Goal: Register for event/course

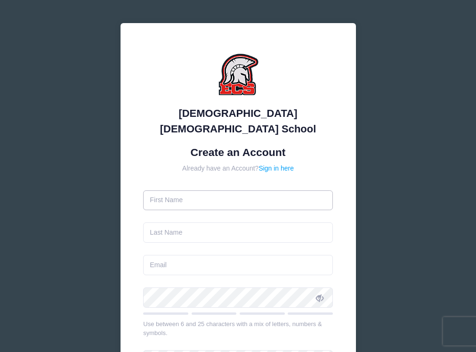
click at [238, 190] on input "text" at bounding box center [238, 200] width 190 height 20
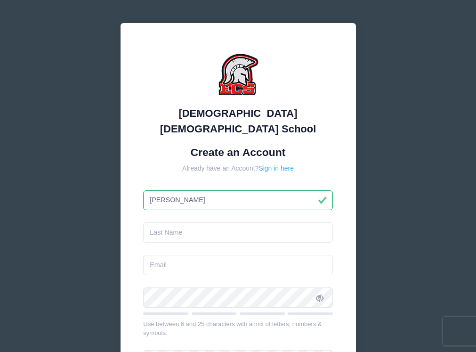
type input "[PERSON_NAME]"
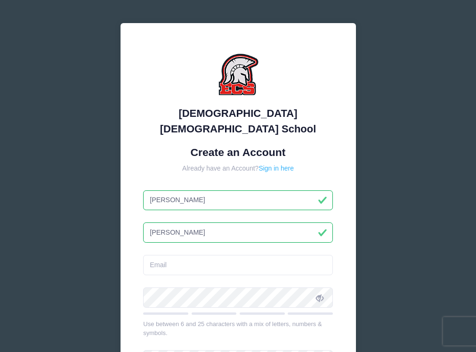
type input "[PERSON_NAME]"
type input "N"
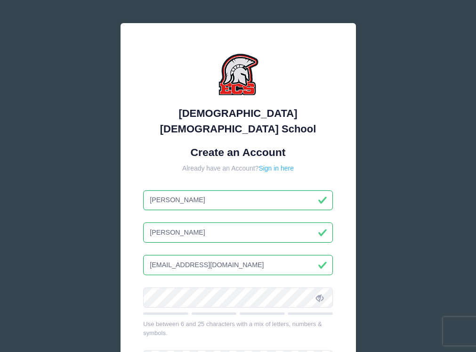
type input "[EMAIL_ADDRESS][DOMAIN_NAME]"
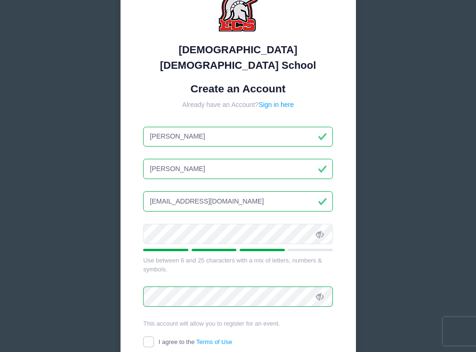
scroll to position [144, 0]
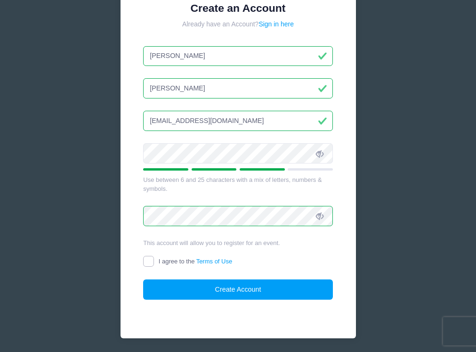
click at [148, 256] on input "I agree to the Terms of Use" at bounding box center [148, 261] width 11 height 11
checkbox input "true"
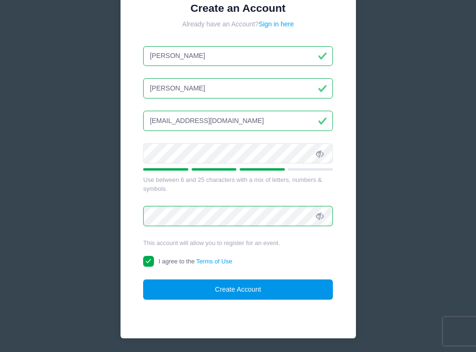
click at [253, 279] on button "Create Account" at bounding box center [238, 289] width 190 height 20
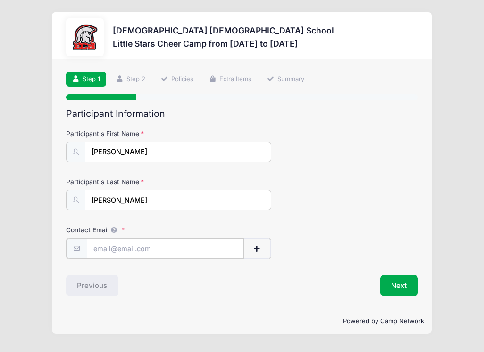
click at [174, 245] on input "Contact Email" at bounding box center [165, 248] width 157 height 20
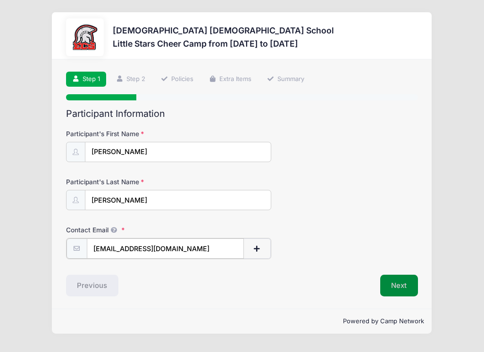
type input "[EMAIL_ADDRESS][DOMAIN_NAME]"
click at [392, 287] on button "Next" at bounding box center [399, 285] width 38 height 22
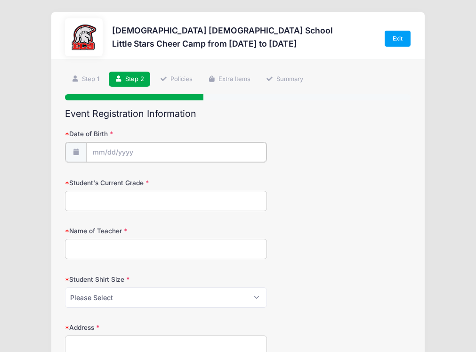
click at [164, 153] on input "Date of Birth" at bounding box center [176, 152] width 180 height 20
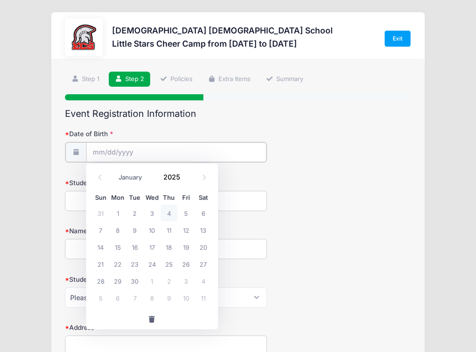
click at [93, 149] on input "Date of Birth" at bounding box center [176, 152] width 180 height 20
click at [176, 180] on input "2025" at bounding box center [174, 177] width 31 height 14
click at [187, 179] on span at bounding box center [186, 180] width 7 height 7
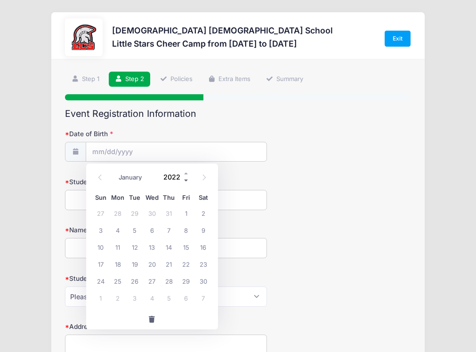
click at [187, 179] on span at bounding box center [186, 180] width 7 height 7
type input "2019"
click at [98, 177] on icon at bounding box center [100, 177] width 6 height 6
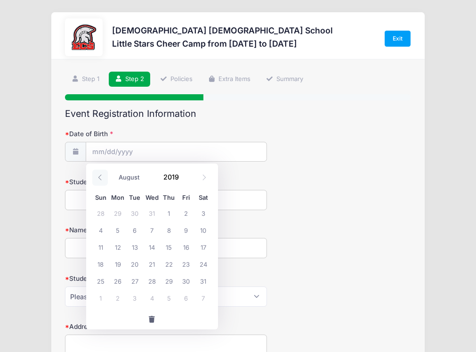
click at [98, 177] on icon at bounding box center [100, 177] width 6 height 6
click at [98, 178] on icon at bounding box center [100, 177] width 6 height 6
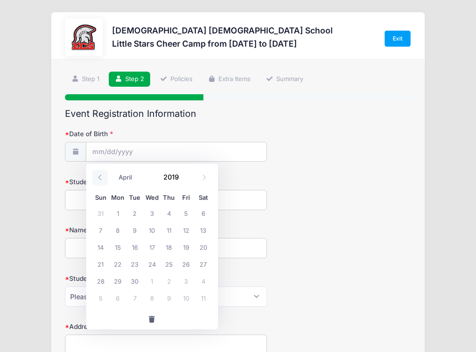
select select "2"
click at [203, 264] on span "23" at bounding box center [203, 263] width 17 height 17
type input "[DATE]"
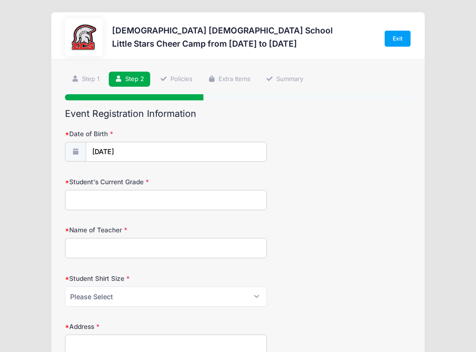
click at [126, 203] on input "Student's Current Grade" at bounding box center [166, 200] width 202 height 20
type input "1"
click at [116, 248] on input "Name of Teacher" at bounding box center [166, 248] width 202 height 20
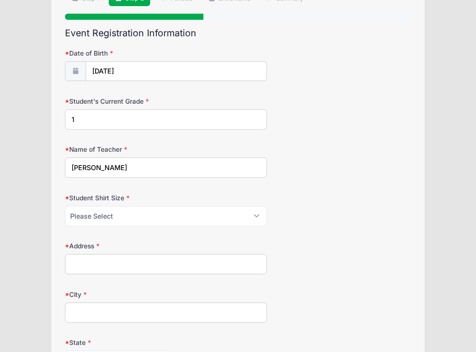
scroll to position [94, 0]
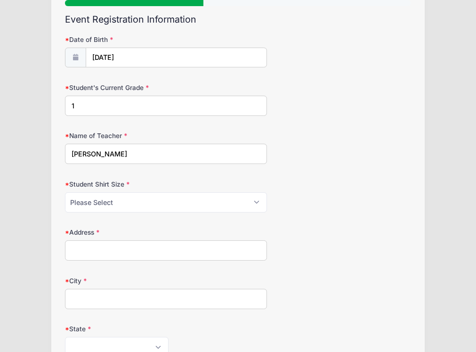
type input "[PERSON_NAME]"
click at [128, 207] on select "Please Select XS S M L XL XXL" at bounding box center [166, 202] width 202 height 20
select select "S"
click at [65, 192] on select "Please Select XS S M L XL XXL" at bounding box center [166, 202] width 202 height 20
click at [172, 255] on input "Address" at bounding box center [166, 250] width 202 height 20
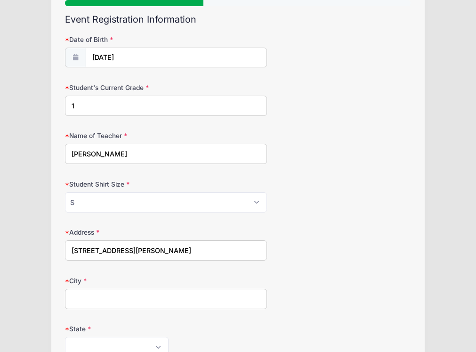
type input "[STREET_ADDRESS][PERSON_NAME]"
type input "[GEOGRAPHIC_DATA][PERSON_NAME]"
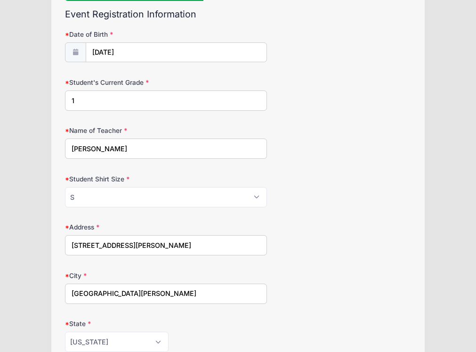
scroll to position [313, 0]
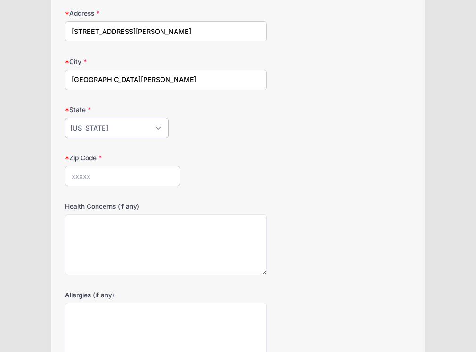
click at [161, 129] on select "Alabama Alaska American Samoa Arizona Arkansas Armed Forces Africa Armed Forces…" at bounding box center [117, 128] width 104 height 20
select select "FL"
click at [65, 118] on select "Alabama Alaska American Samoa Arizona Arkansas Armed Forces Africa Armed Forces…" at bounding box center [117, 128] width 104 height 20
click at [233, 159] on div "Zip Code" at bounding box center [238, 169] width 346 height 33
click at [157, 175] on input "Zip Code" at bounding box center [122, 176] width 115 height 20
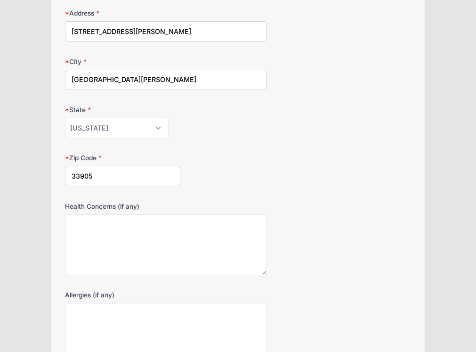
type input "33905"
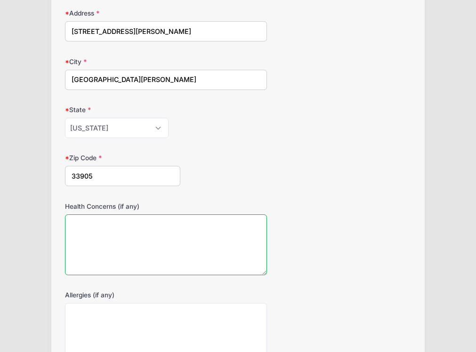
click at [208, 230] on textarea "Health Concerns (if any)" at bounding box center [166, 244] width 202 height 61
type textarea "none"
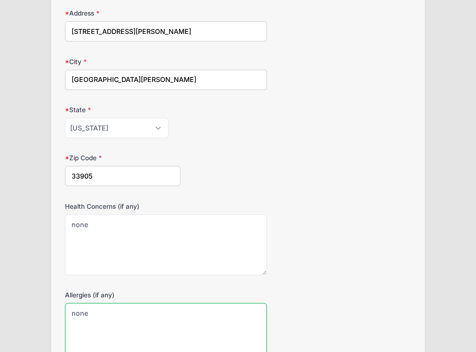
type textarea "none"
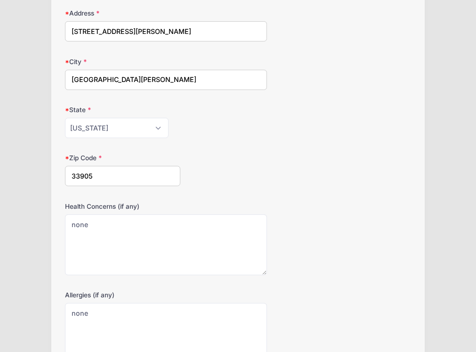
scroll to position [539, 0]
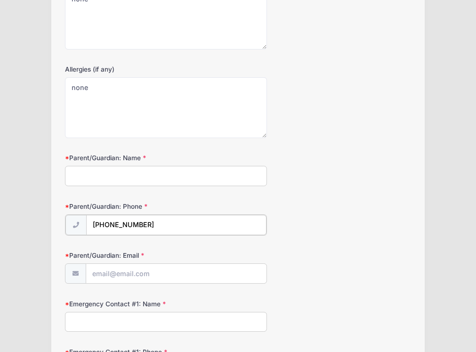
type input "[PHONE_NUMBER]"
click at [168, 178] on input "Parent/Guardian: Name" at bounding box center [166, 176] width 202 height 20
type input "[PERSON_NAME]"
click at [159, 276] on input "Parent/Guardian: Email" at bounding box center [176, 273] width 180 height 20
type input "[EMAIL_ADDRESS][DOMAIN_NAME]"
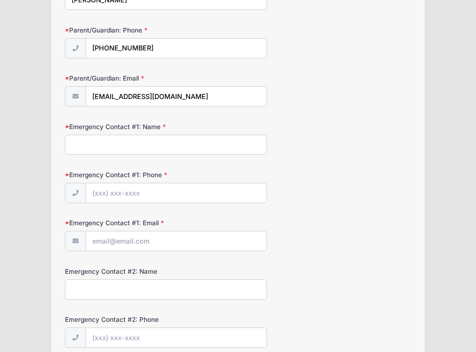
scroll to position [728, 0]
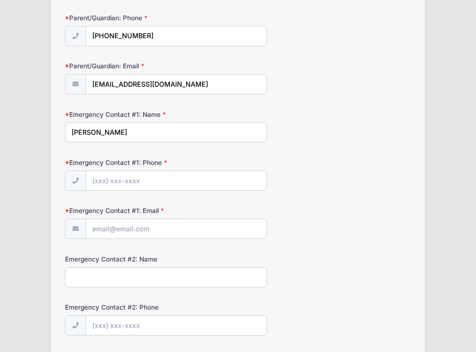
type input "[PERSON_NAME]"
type input "[PHONE_NUMBER]"
drag, startPoint x: 146, startPoint y: 225, endPoint x: 32, endPoint y: 236, distance: 114.6
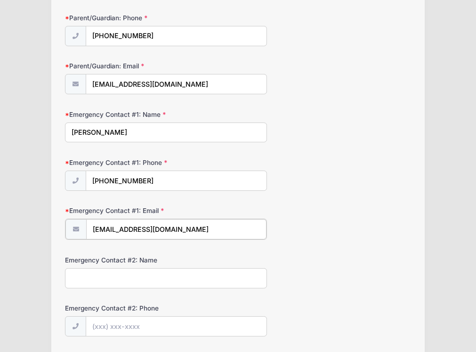
type input "[EMAIL_ADDRESS][DOMAIN_NAME]"
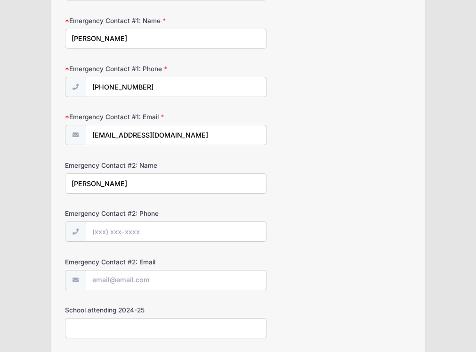
scroll to position [822, 0]
type input "[PERSON_NAME]"
click at [153, 230] on input "Emergency Contact #2: Phone" at bounding box center [176, 231] width 180 height 20
type input "[PHONE_NUMBER]"
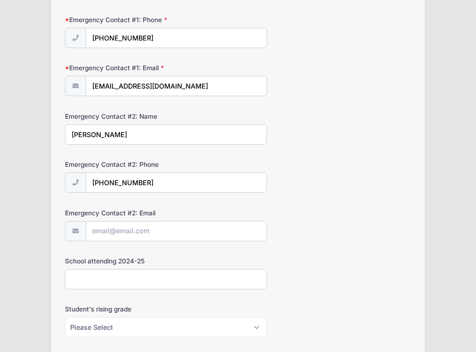
scroll to position [916, 0]
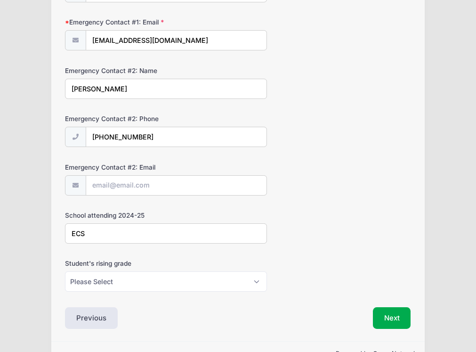
type input "ECS"
click at [221, 285] on select "Please Select K5 1st 2nd 3rd 4th 5th 6th 7th 8th" at bounding box center [166, 281] width 202 height 20
click at [343, 211] on div "School attending 2024-25 ECS" at bounding box center [238, 227] width 346 height 33
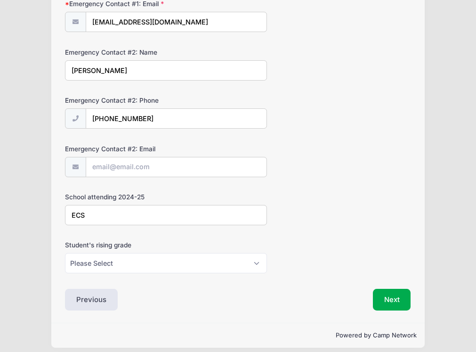
scroll to position [943, 0]
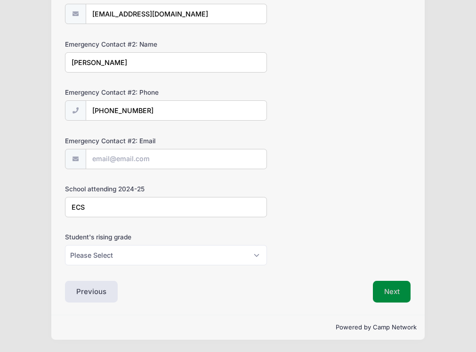
click at [385, 292] on button "Next" at bounding box center [392, 292] width 38 height 22
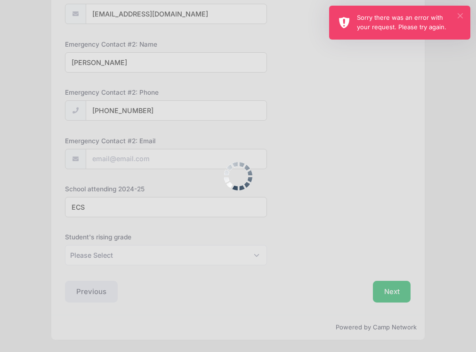
click at [462, 15] on button "×" at bounding box center [460, 15] width 5 height 5
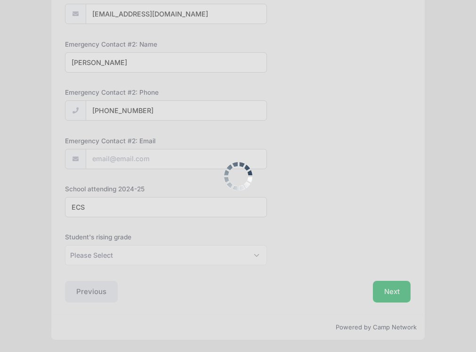
click at [399, 294] on div at bounding box center [238, 176] width 476 height 352
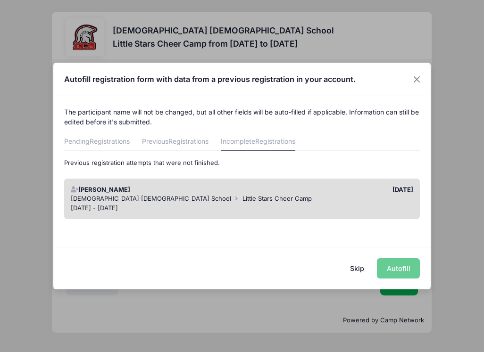
click at [186, 191] on div "[PERSON_NAME]" at bounding box center [154, 189] width 176 height 9
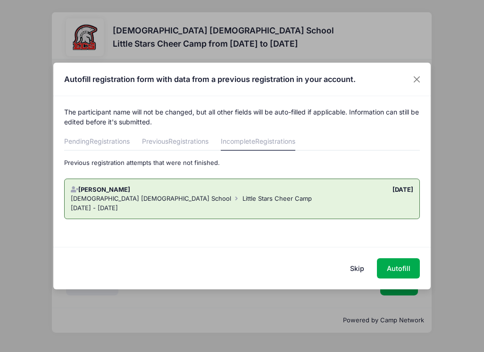
click at [352, 199] on div "Evangelical Christian School Little Stars Cheer Camp" at bounding box center [242, 198] width 343 height 9
click at [387, 265] on button "Autofill" at bounding box center [398, 268] width 43 height 20
type input "2392435379"
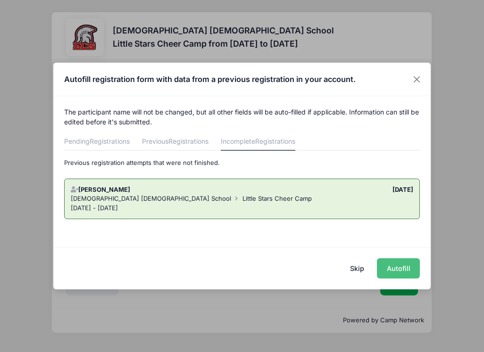
type input "2393574987"
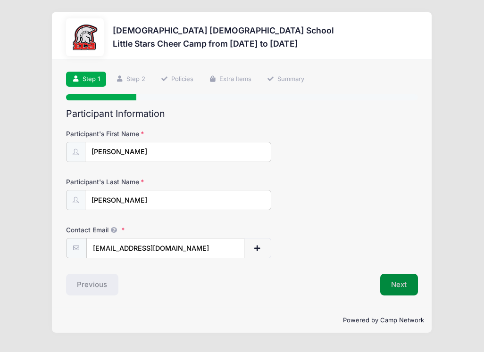
click at [396, 285] on button "Next" at bounding box center [399, 285] width 38 height 22
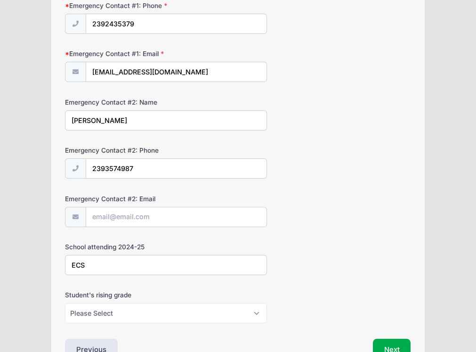
scroll to position [943, 0]
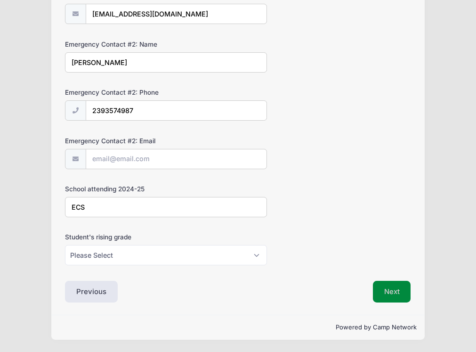
click at [391, 291] on button "Next" at bounding box center [392, 292] width 38 height 22
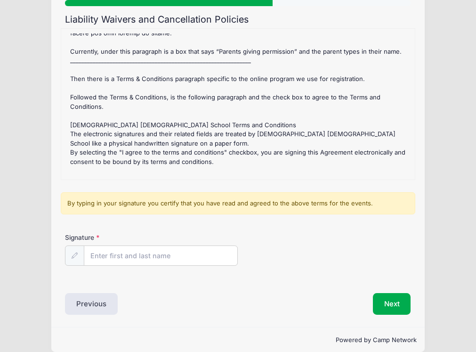
scroll to position [189, 0]
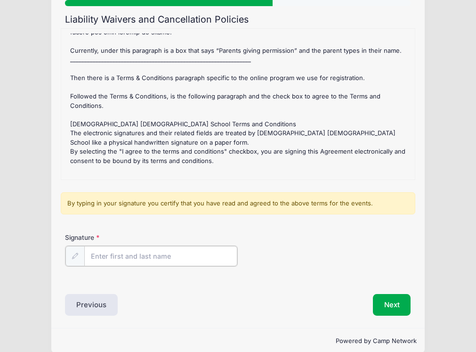
click at [162, 250] on input "Signature" at bounding box center [160, 256] width 153 height 20
type input "Nancy Todd"
click at [280, 208] on div "By typing in your signature you certify that you have read and agreed to the ab…" at bounding box center [238, 203] width 355 height 23
click at [380, 313] on button "Next" at bounding box center [392, 304] width 38 height 22
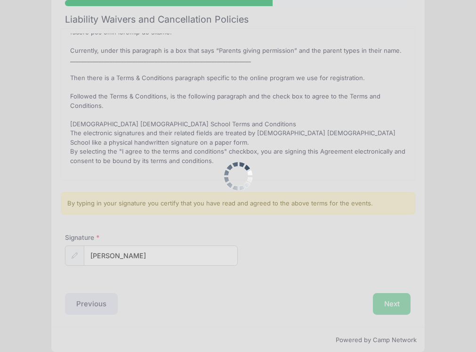
scroll to position [0, 0]
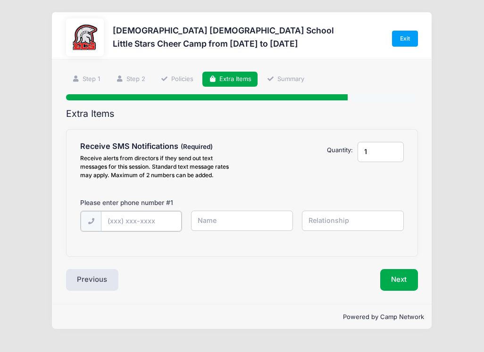
click at [138, 224] on input "text" at bounding box center [141, 221] width 80 height 20
type input "(239) 243-5379"
type input "Nancy Todd"
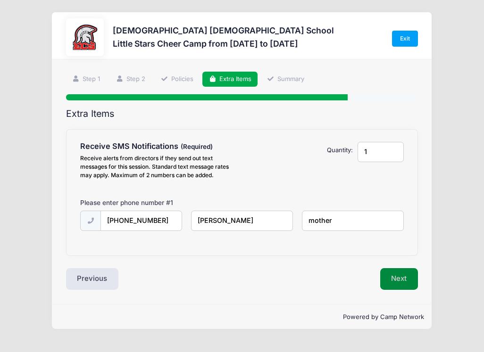
type input "mother"
click at [398, 276] on button "Next" at bounding box center [399, 279] width 38 height 22
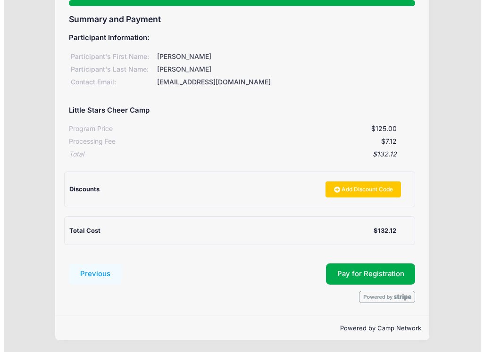
scroll to position [95, 0]
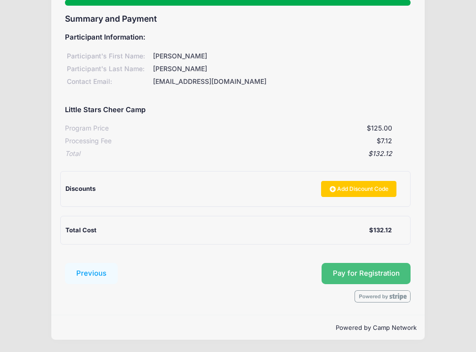
click at [361, 271] on button "Pay for Registration" at bounding box center [367, 274] width 90 height 22
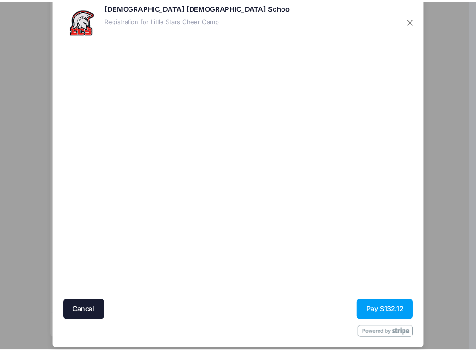
scroll to position [28, 0]
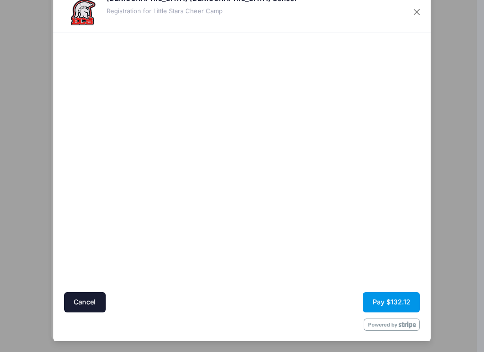
click at [383, 297] on button "Pay $132.12" at bounding box center [390, 302] width 57 height 20
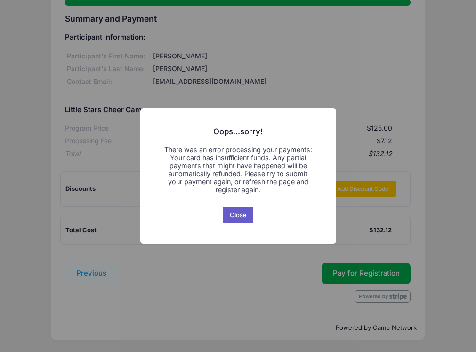
click at [241, 214] on button "Close" at bounding box center [238, 215] width 31 height 17
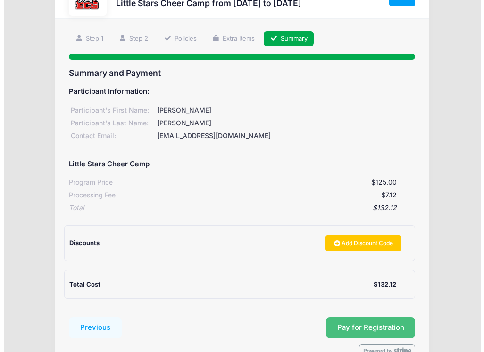
scroll to position [95, 0]
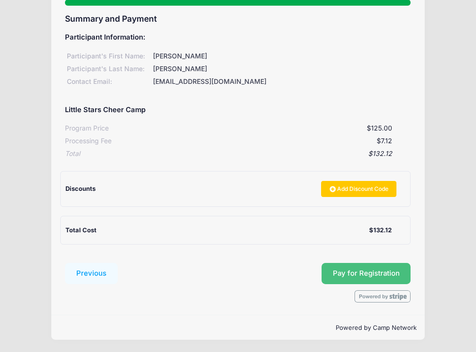
click at [363, 274] on button "Pay for Registration" at bounding box center [367, 274] width 90 height 22
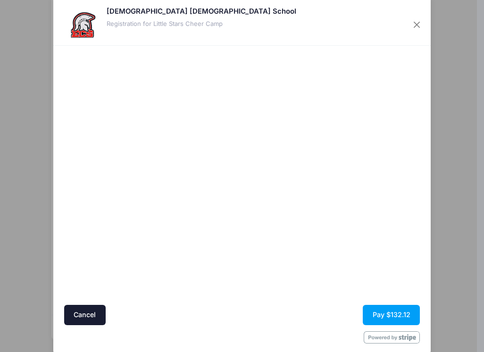
scroll to position [28, 0]
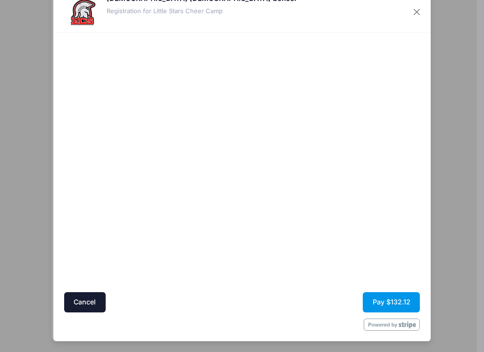
click at [390, 303] on button "Pay $132.12" at bounding box center [390, 302] width 57 height 20
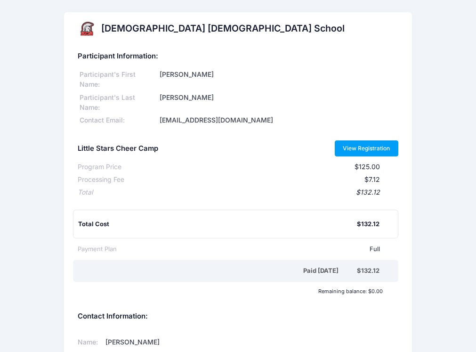
click at [387, 140] on link "View Registration" at bounding box center [367, 148] width 64 height 16
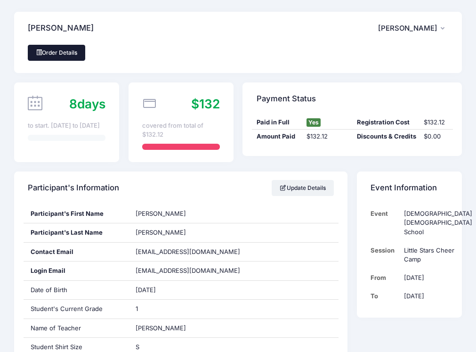
click at [46, 53] on link "Order Details" at bounding box center [56, 53] width 57 height 16
click at [443, 29] on icon "button" at bounding box center [445, 29] width 8 height 0
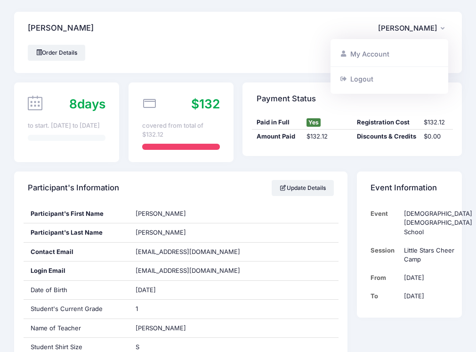
click at [189, 62] on div "Order Details" at bounding box center [238, 59] width 448 height 28
